Goal: Information Seeking & Learning: Learn about a topic

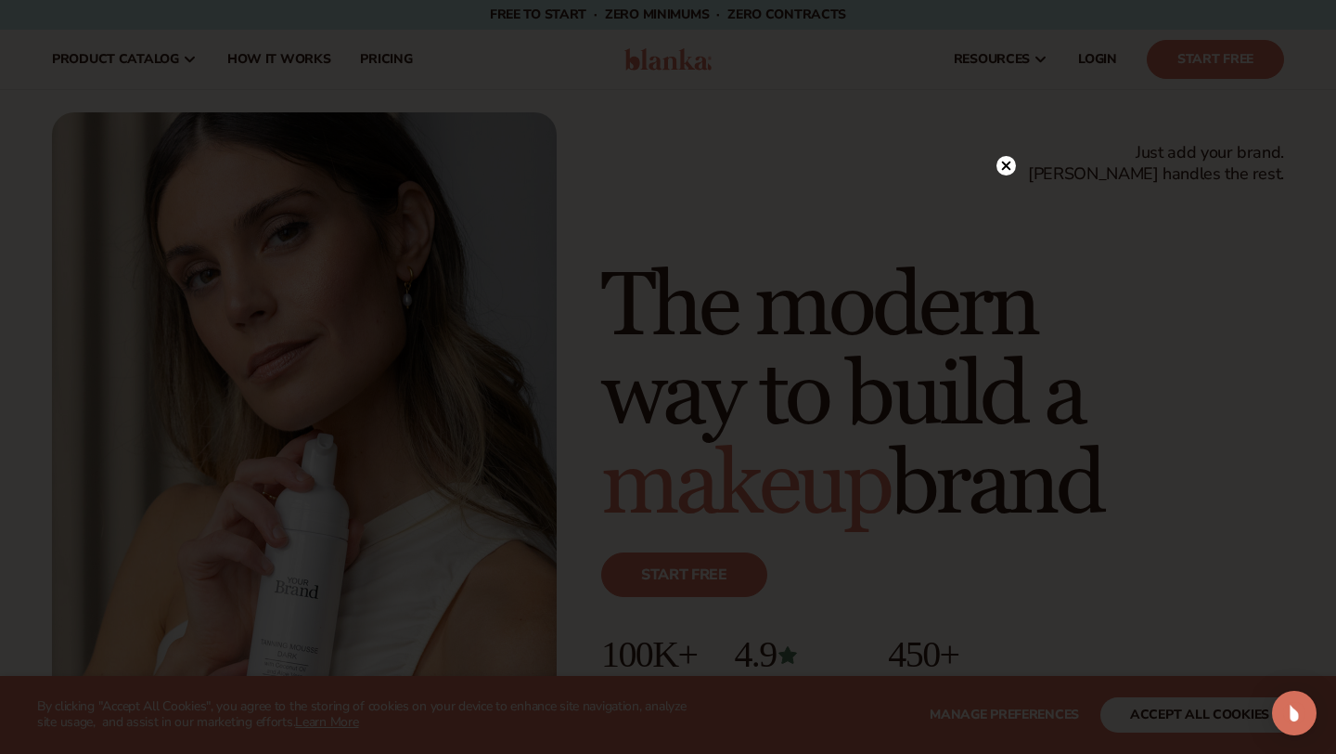
click at [1004, 170] on circle at bounding box center [1006, 165] width 19 height 19
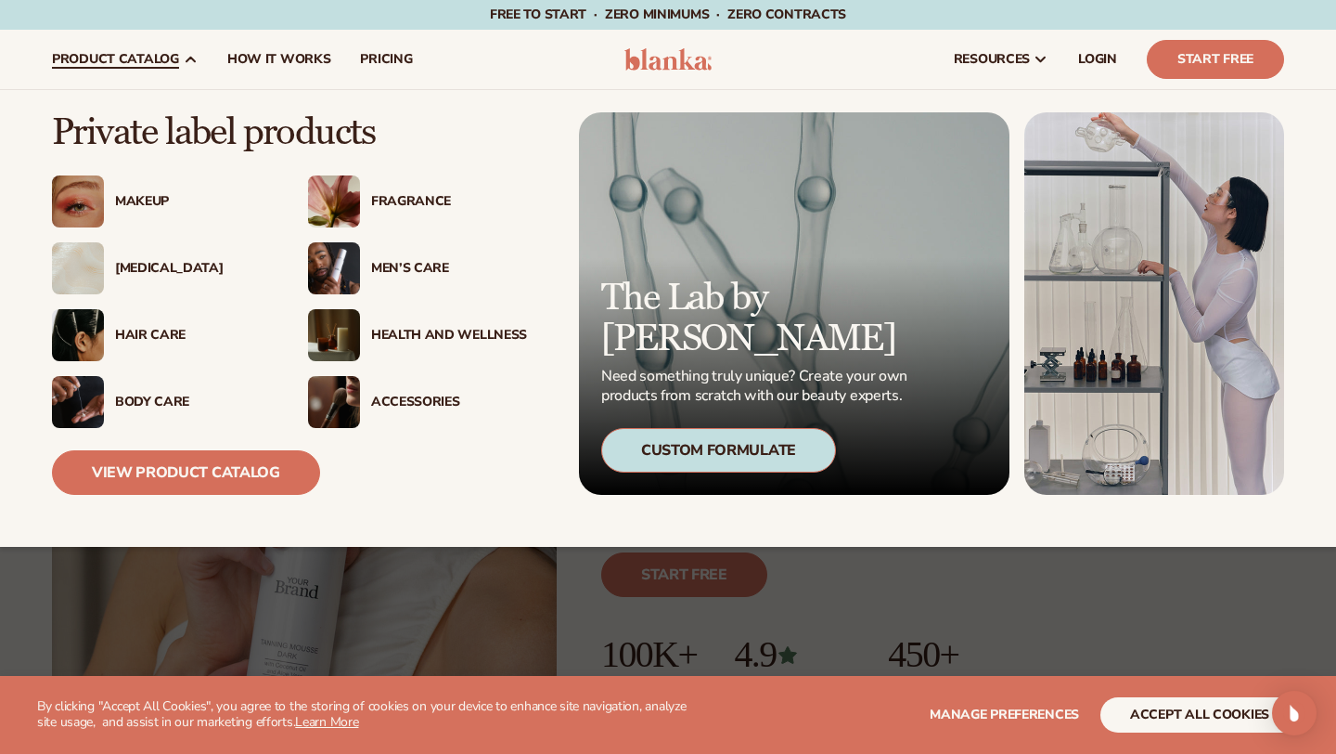
click at [146, 191] on div "Makeup" at bounding box center [161, 201] width 219 height 52
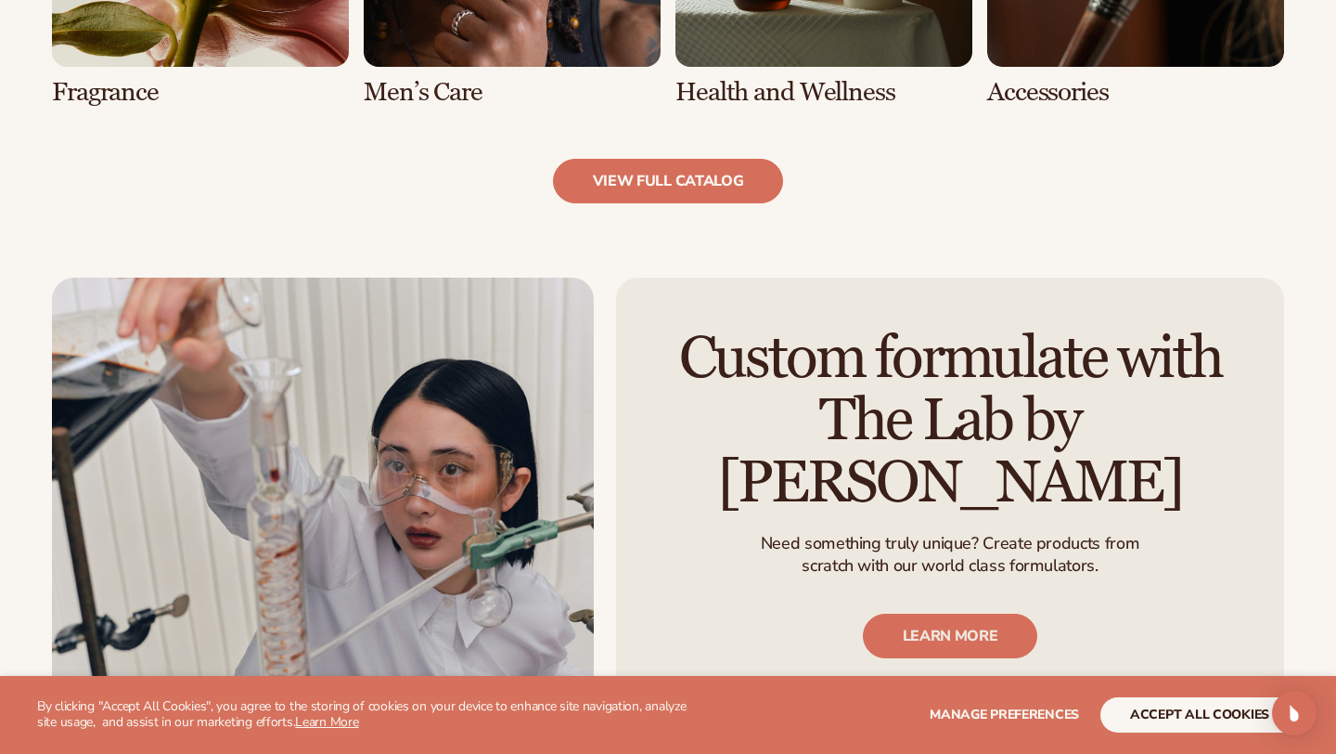
scroll to position [1996, 0]
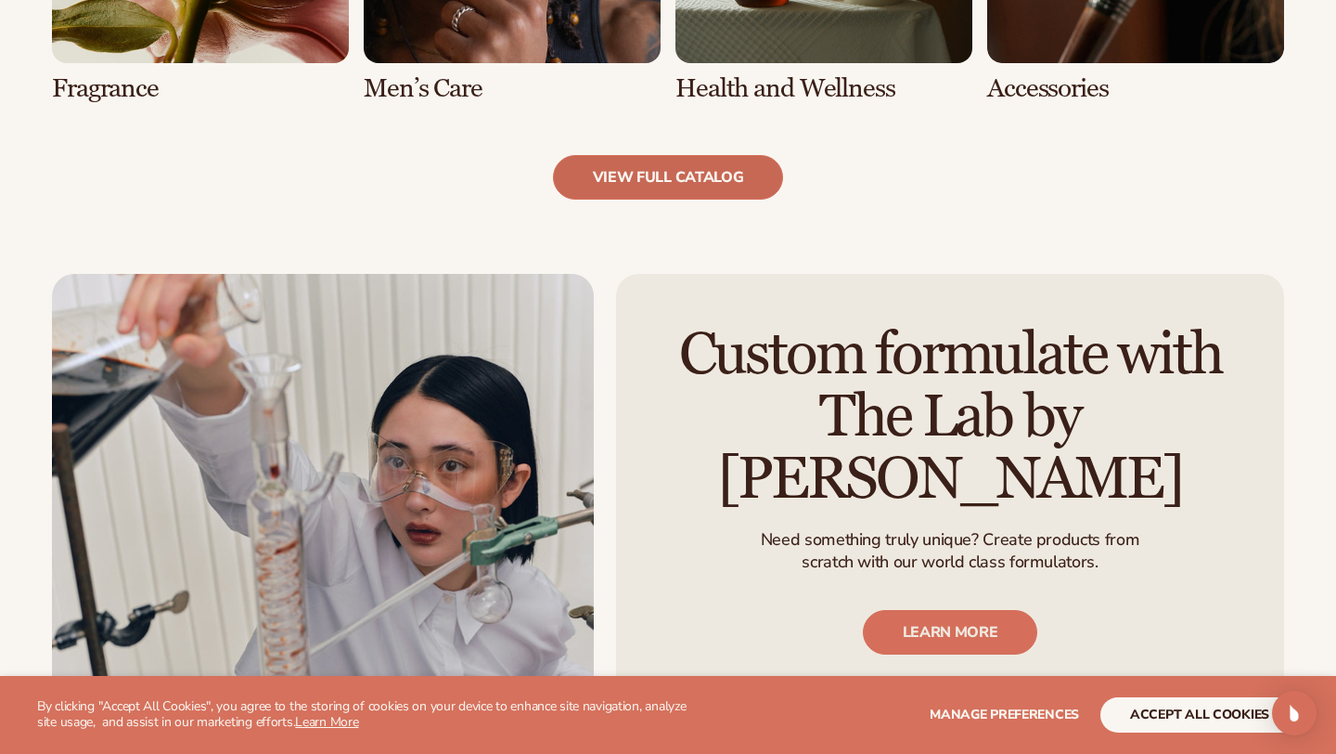
click at [657, 183] on link "view full catalog" at bounding box center [668, 177] width 231 height 45
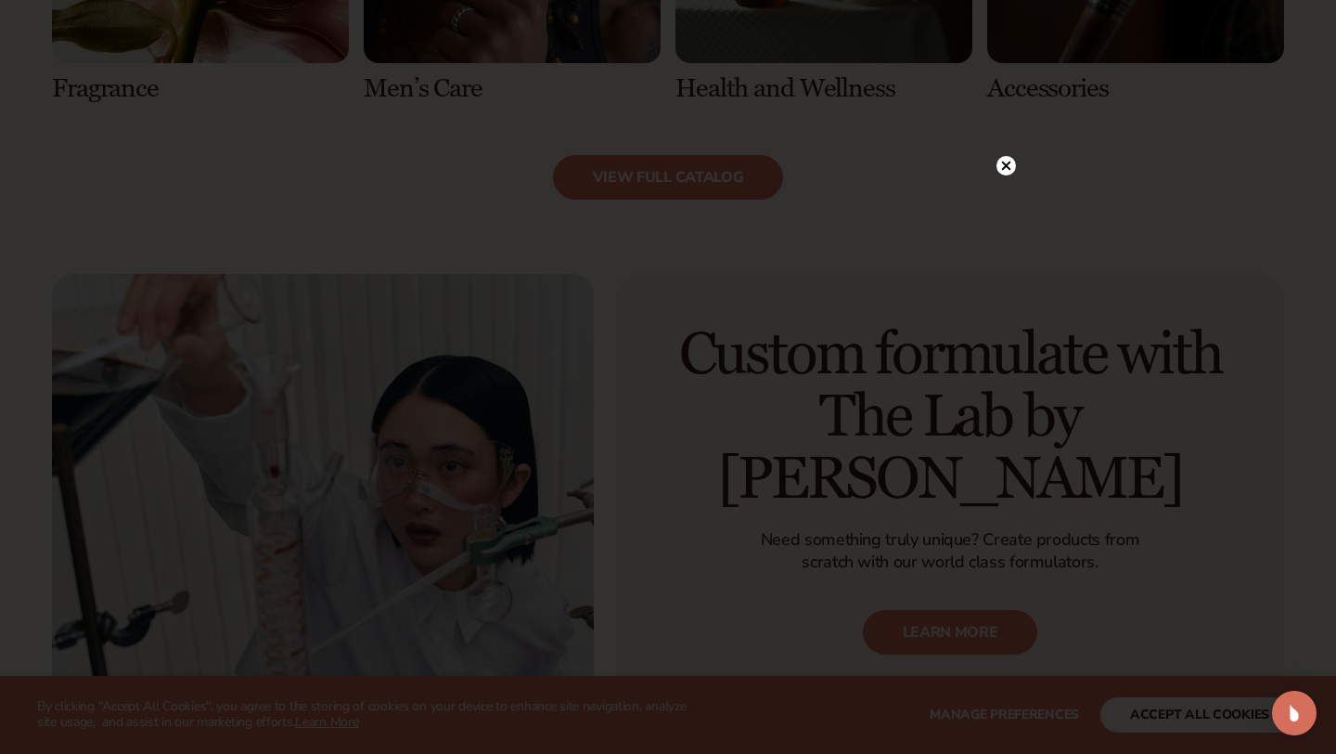
click at [1006, 169] on circle at bounding box center [1006, 165] width 19 height 19
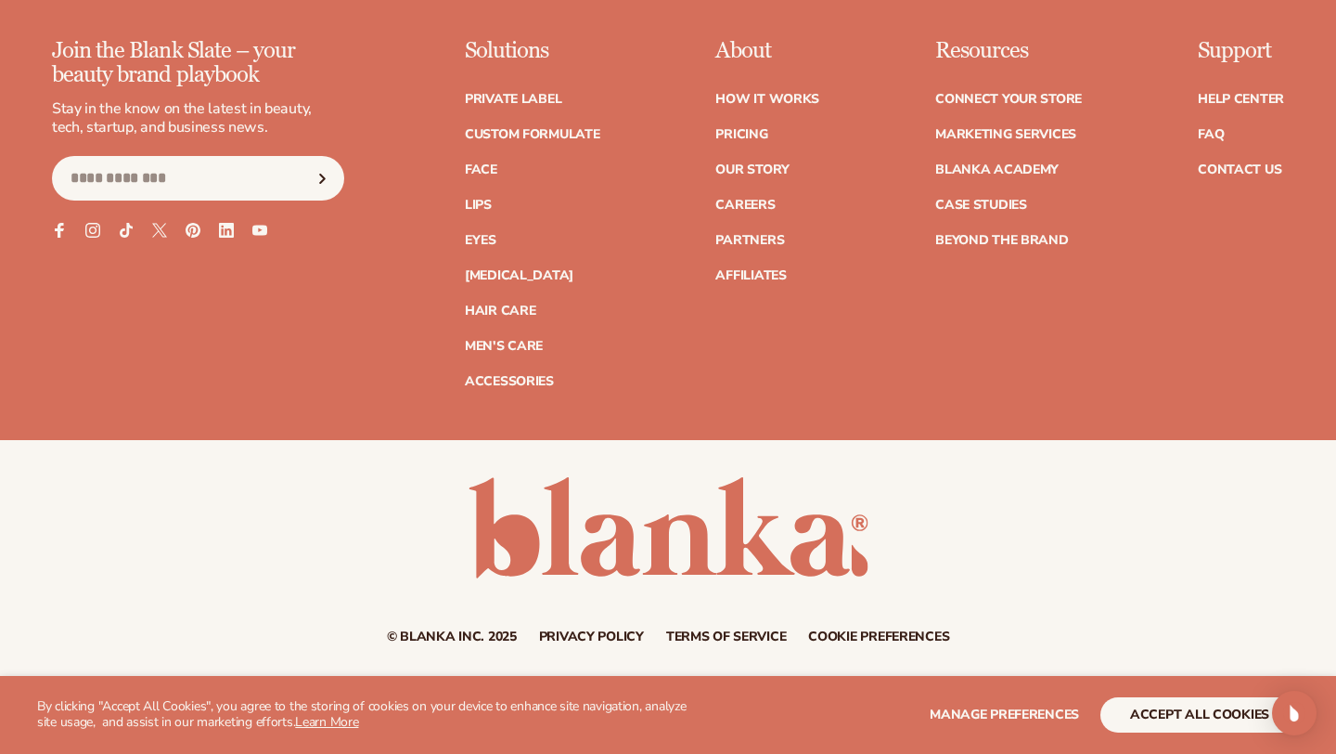
scroll to position [3349, 0]
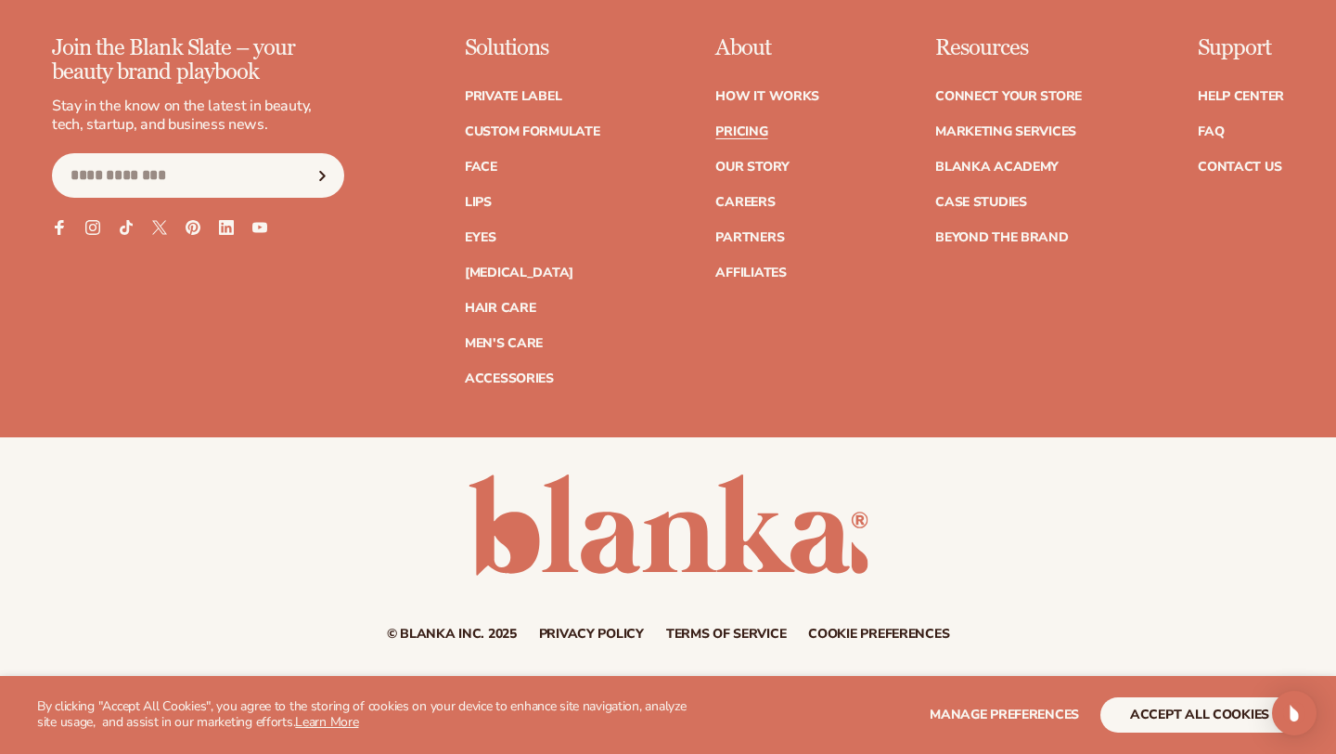
click at [744, 129] on link "Pricing" at bounding box center [741, 131] width 52 height 13
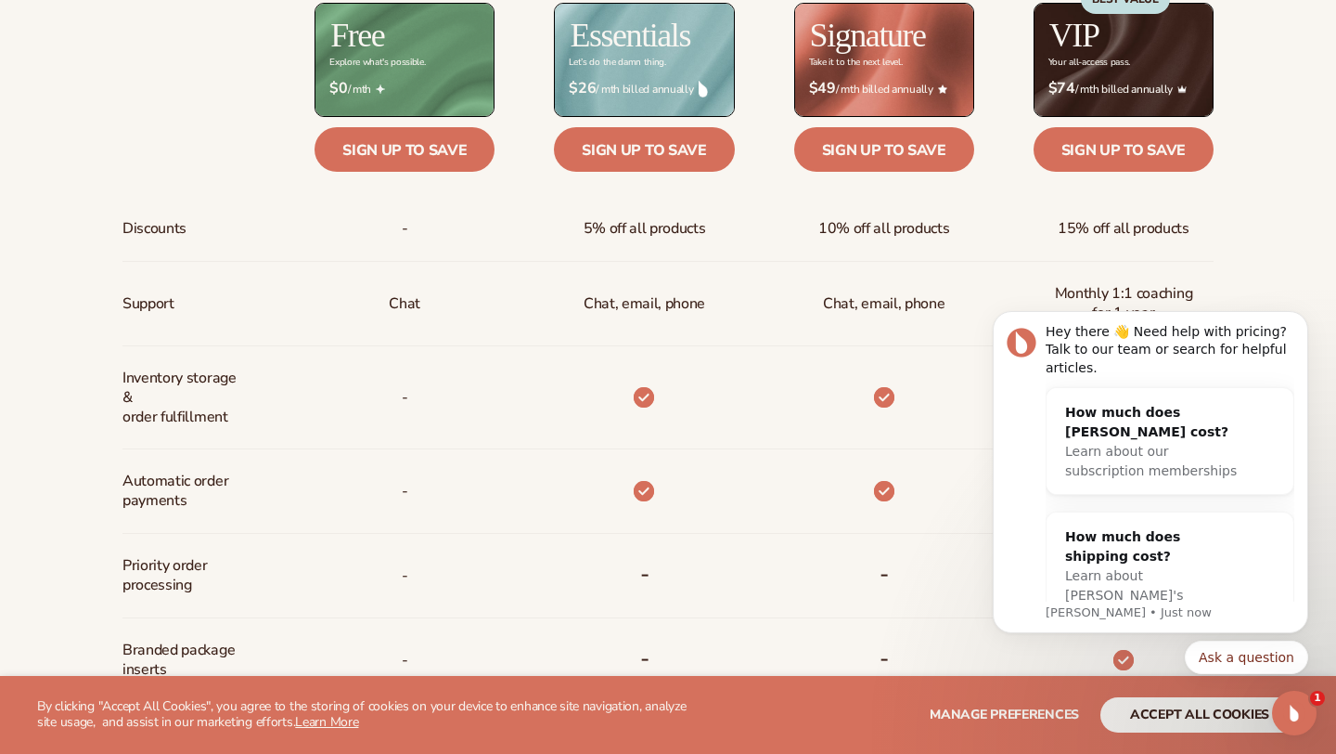
scroll to position [824, 0]
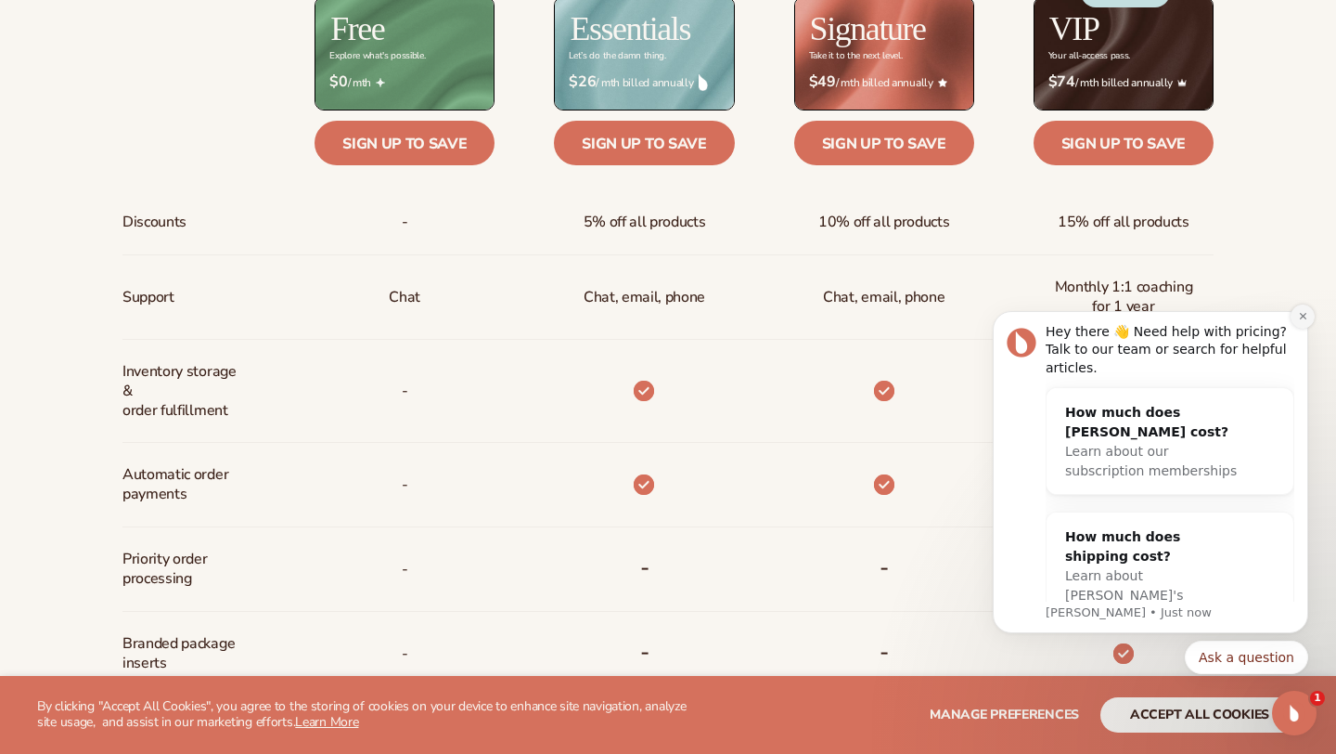
click at [1300, 320] on icon "Dismiss notification" at bounding box center [1303, 316] width 10 height 10
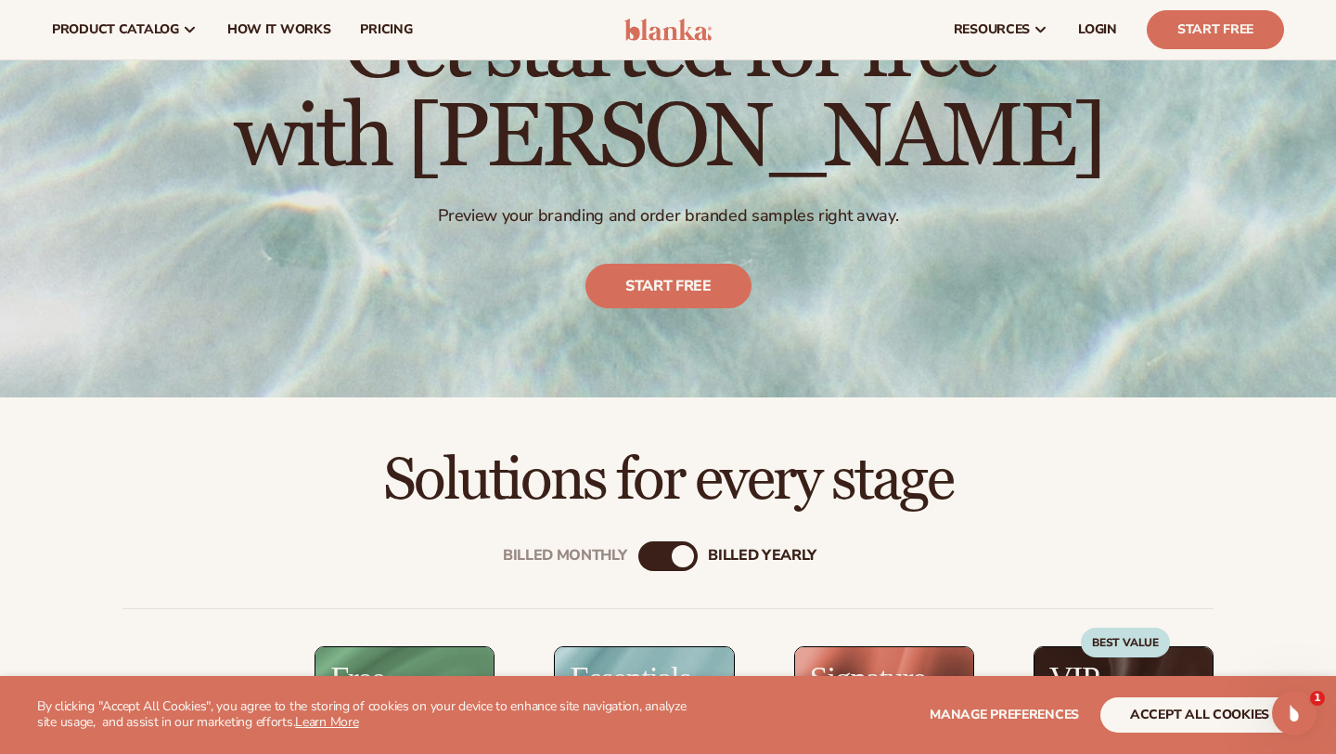
scroll to position [0, 0]
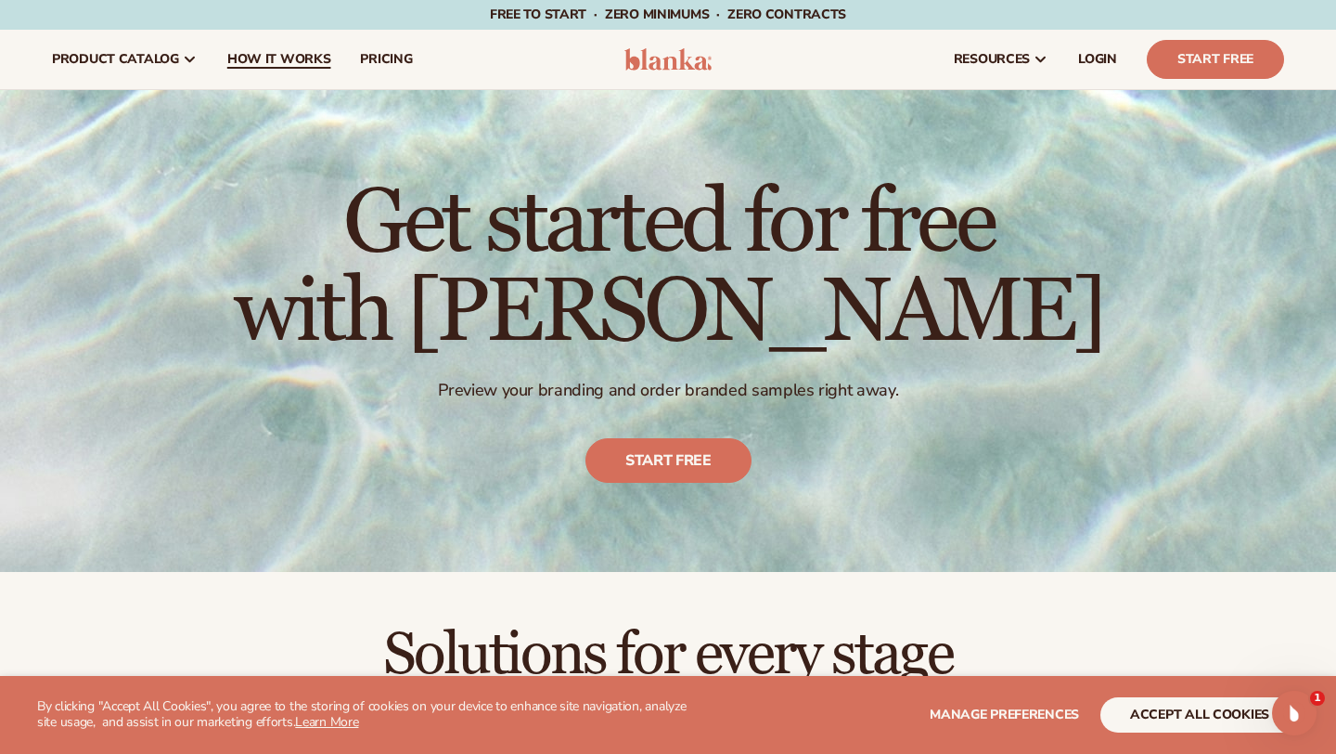
click at [272, 65] on span "How It Works" at bounding box center [279, 59] width 104 height 15
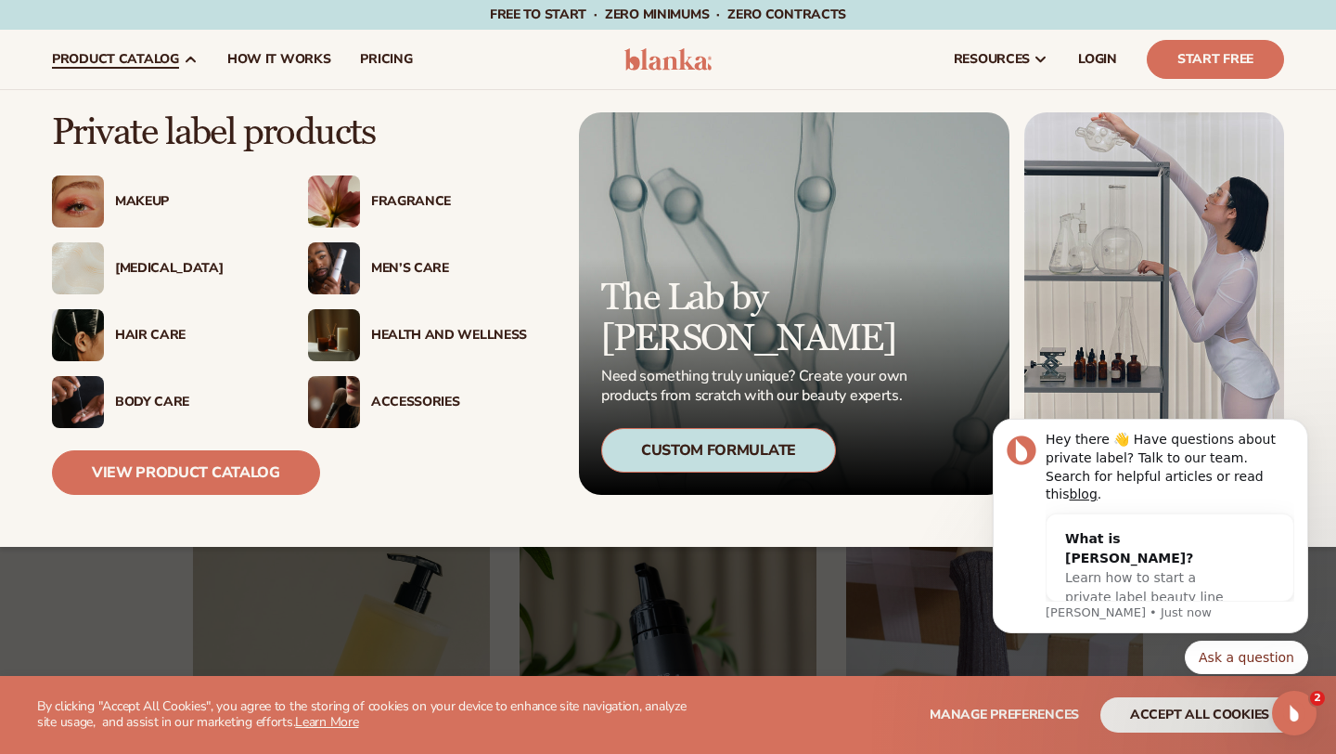
click at [399, 336] on div "Health And Wellness" at bounding box center [449, 336] width 156 height 16
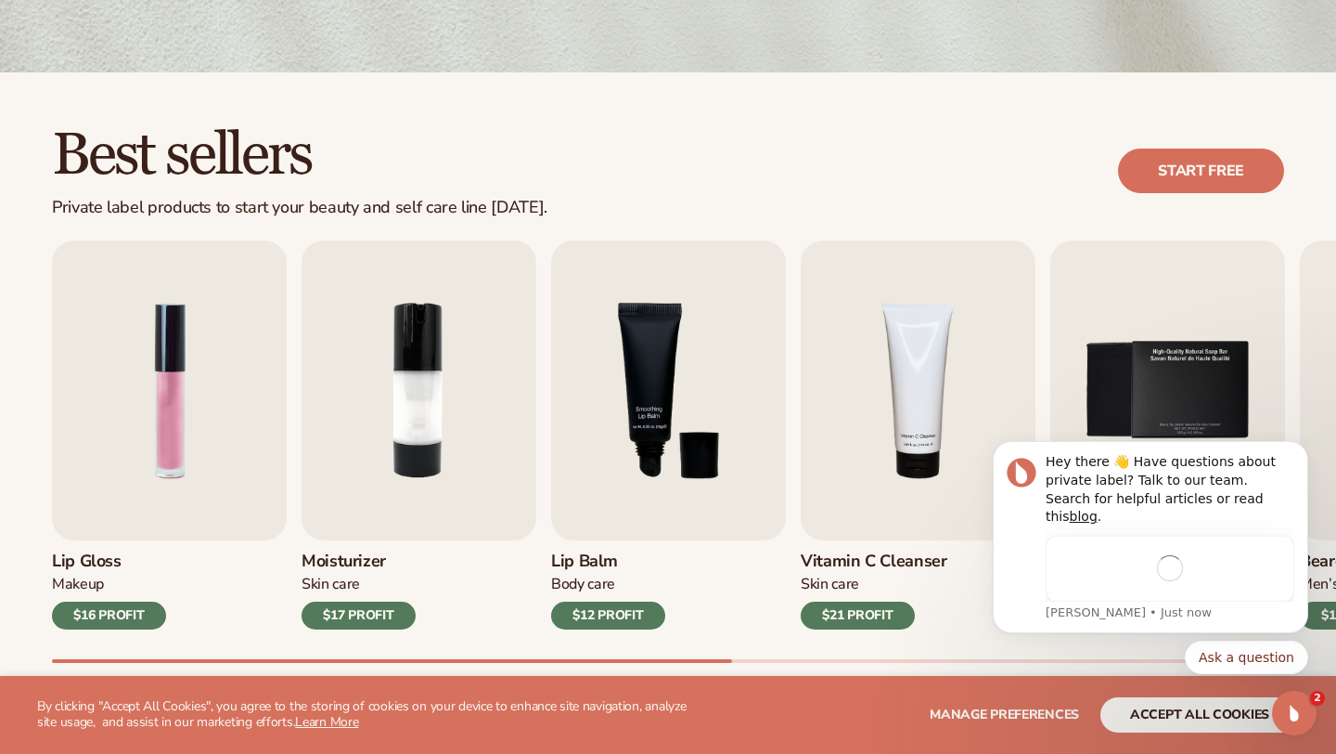
scroll to position [429, 0]
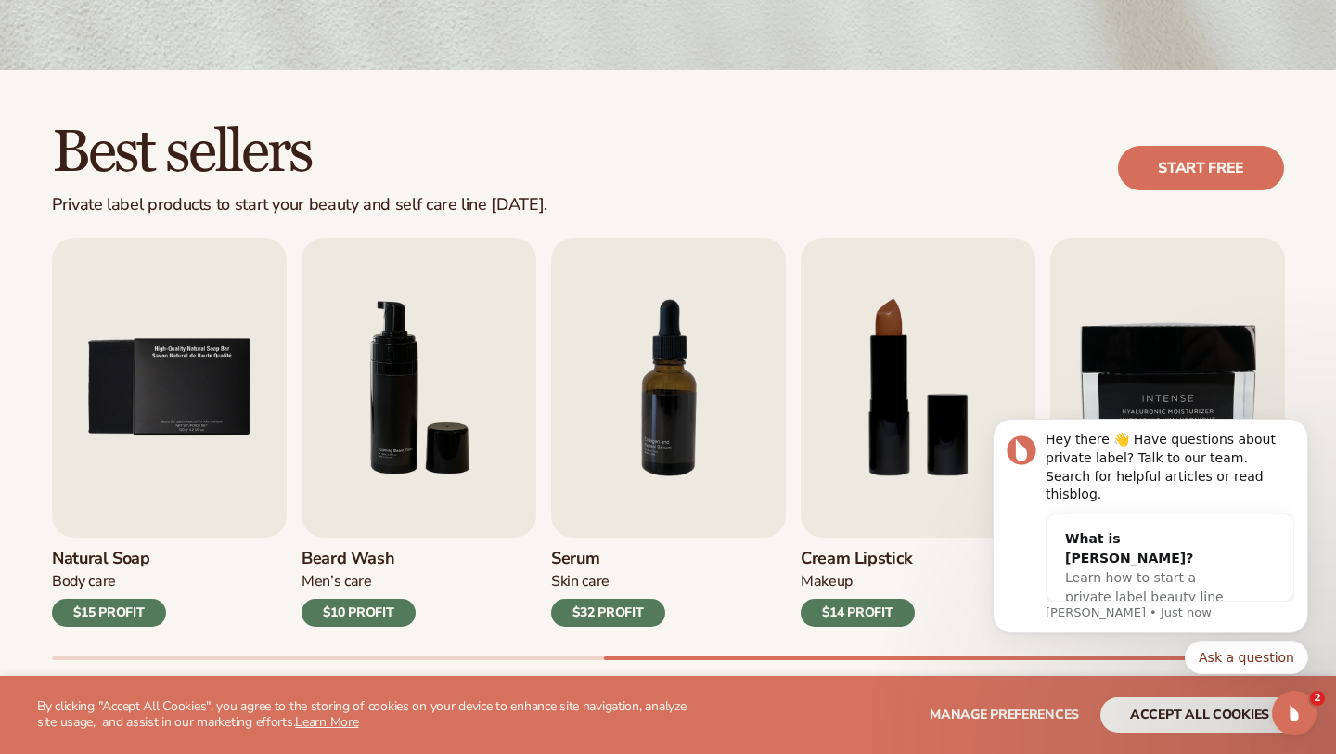
click at [830, 152] on div "Best sellers Private label products to start your beauty and self care line tod…" at bounding box center [668, 169] width 1232 height 94
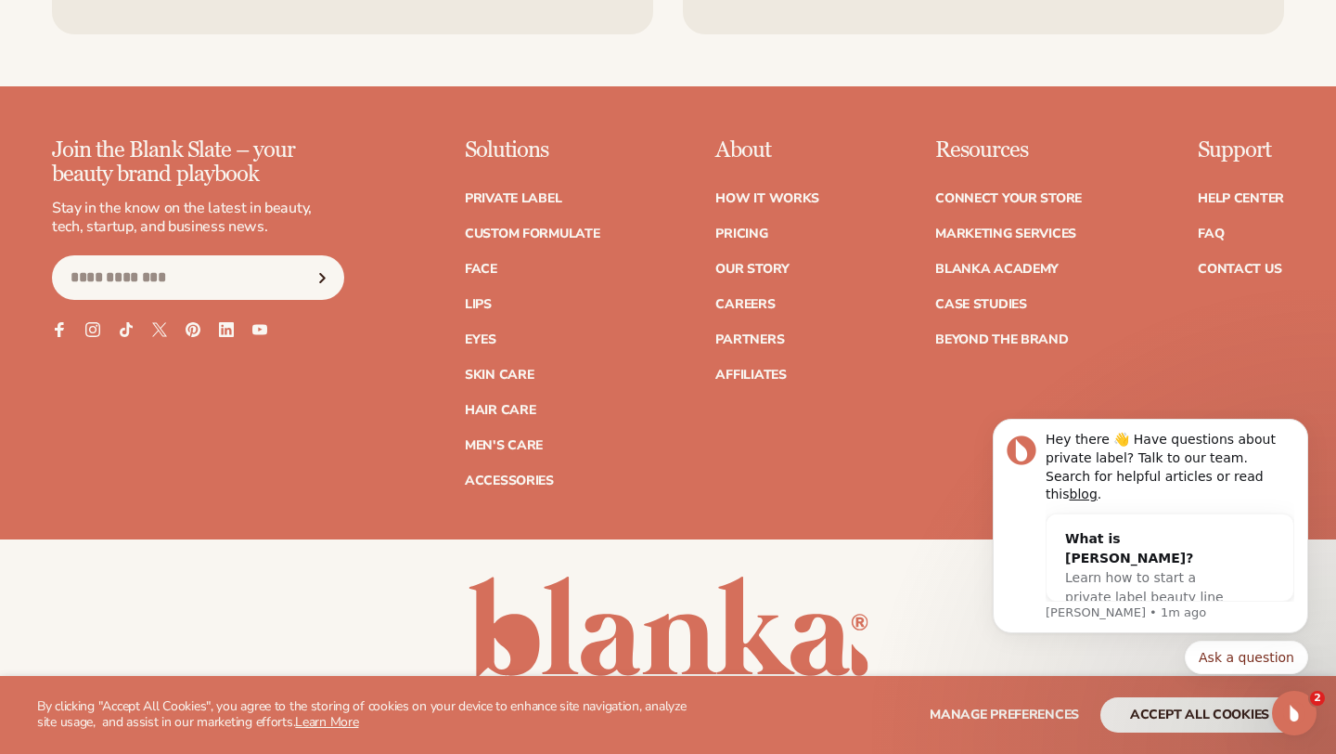
scroll to position [3255, 0]
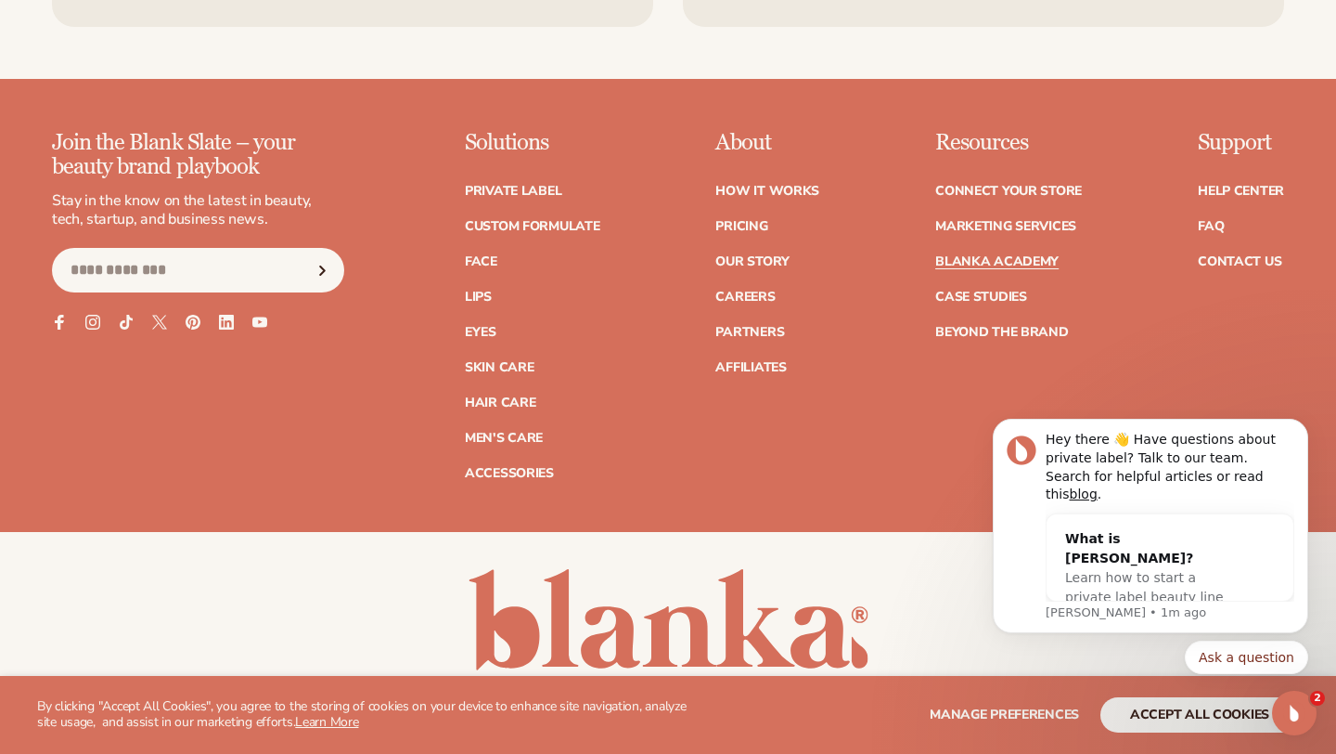
click at [1001, 262] on link "Blanka Academy" at bounding box center [996, 261] width 123 height 13
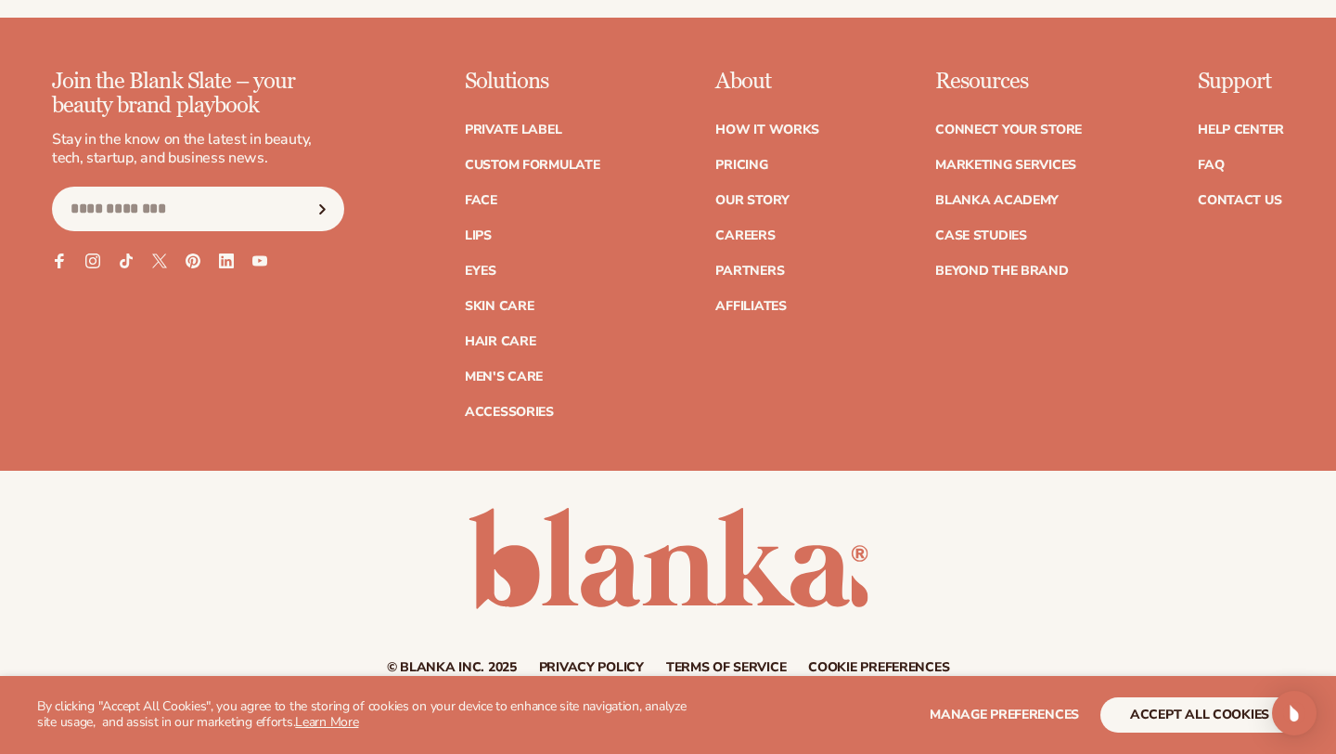
scroll to position [3349, 0]
